Goal: Information Seeking & Learning: Learn about a topic

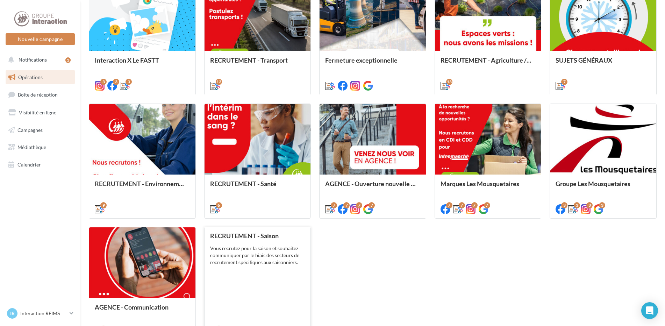
scroll to position [315, 0]
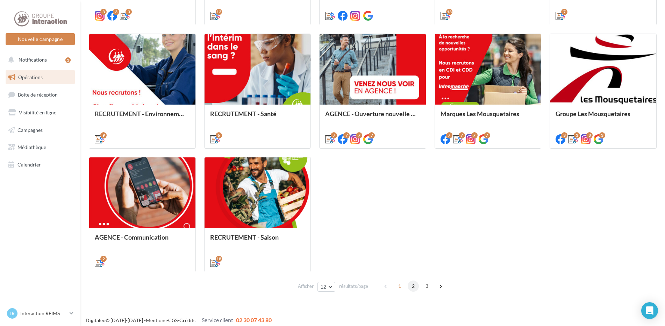
click at [412, 287] on span "2" at bounding box center [413, 286] width 11 height 11
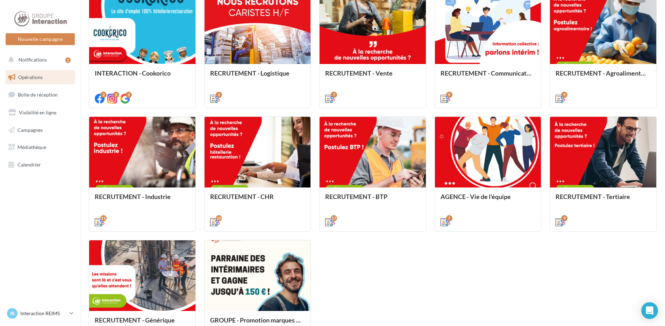
scroll to position [319, 0]
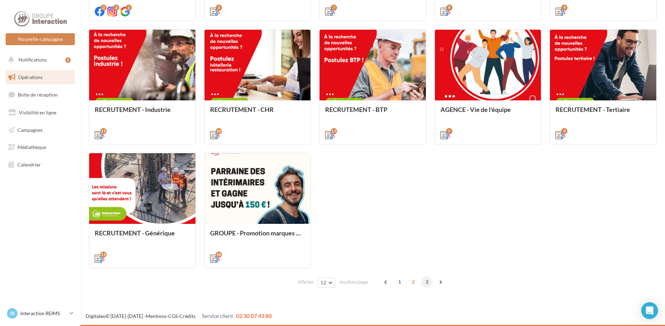
click at [428, 280] on span "3" at bounding box center [427, 281] width 11 height 11
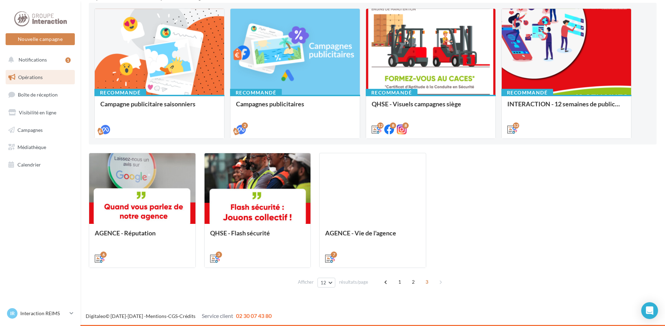
scroll to position [72, 0]
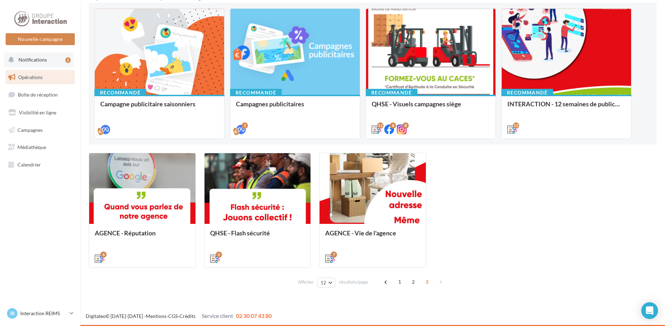
click at [43, 59] on span "Notifications" at bounding box center [33, 60] width 28 height 6
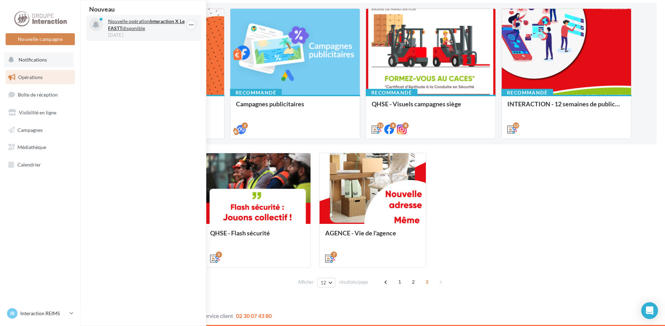
click at [123, 24] on p "Nouvelle opération Interaction X Le FASTT disponible" at bounding box center [148, 25] width 81 height 14
click at [169, 20] on strong "Interaction X Le FASTT" at bounding box center [146, 24] width 77 height 13
click at [118, 27] on strong "Interaction X Le FASTT" at bounding box center [146, 24] width 77 height 13
drag, startPoint x: 132, startPoint y: 10, endPoint x: 133, endPoint y: 22, distance: 12.0
click at [132, 10] on div "Nouveau" at bounding box center [143, 9] width 115 height 6
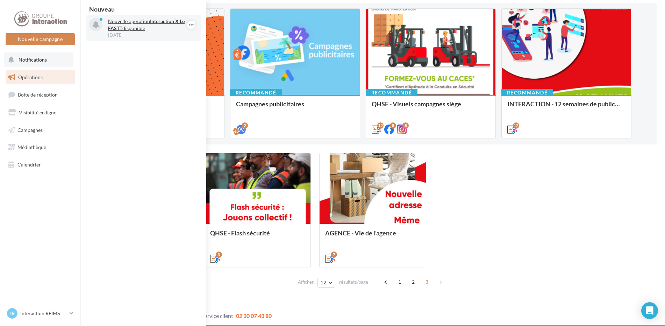
click at [133, 22] on p "Nouvelle opération Interaction X Le FASTT disponible" at bounding box center [148, 25] width 81 height 14
click at [100, 28] on div at bounding box center [95, 24] width 13 height 13
click at [186, 24] on div at bounding box center [191, 25] width 14 height 14
click at [188, 26] on button "button" at bounding box center [191, 25] width 8 height 8
click at [172, 55] on button "Découvrir cette opération" at bounding box center [156, 55] width 79 height 16
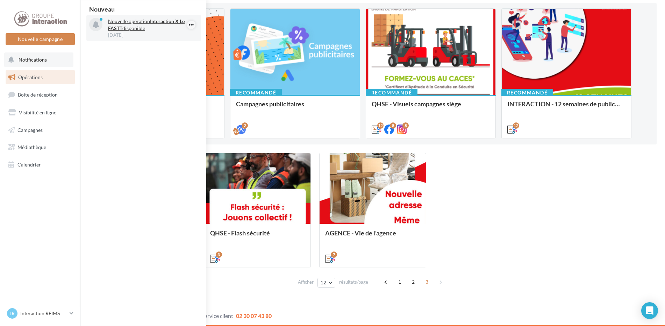
click at [193, 26] on icon "button" at bounding box center [192, 25] width 6 height 8
click at [150, 55] on button "Découvrir cette opération" at bounding box center [156, 55] width 79 height 16
click at [192, 25] on icon "button" at bounding box center [192, 25] width 6 height 8
click at [172, 55] on button "Découvrir cette opération" at bounding box center [156, 55] width 79 height 16
click at [168, 78] on div "Nouveau Nouvelle opération Interaction X Le FASTT disponible [DATE]" at bounding box center [144, 162] width 126 height 325
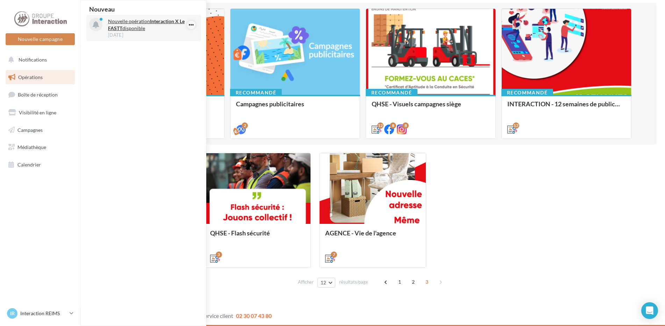
click at [191, 27] on icon "button" at bounding box center [192, 25] width 6 height 8
click at [168, 50] on button "Découvrir cette opération" at bounding box center [156, 55] width 79 height 16
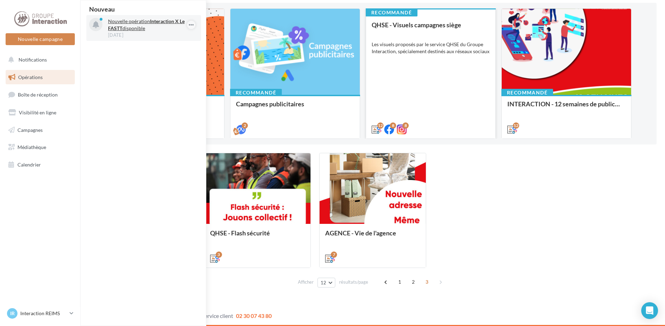
scroll to position [0, 0]
